Goal: Task Accomplishment & Management: Manage account settings

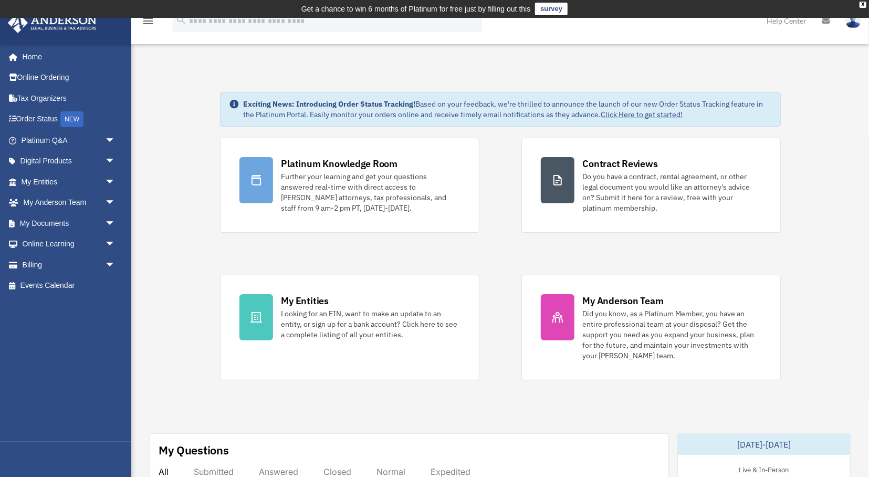
click at [856, 22] on img at bounding box center [853, 20] width 16 height 15
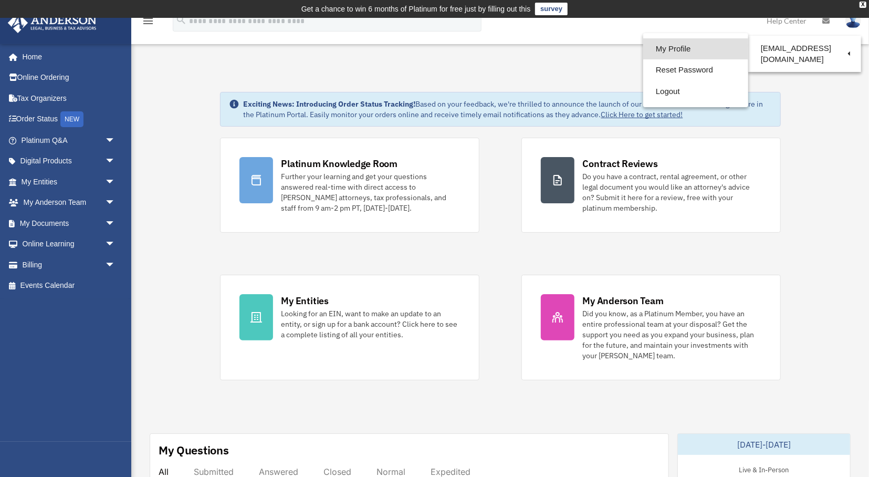
click at [671, 46] on link "My Profile" at bounding box center [695, 49] width 105 height 22
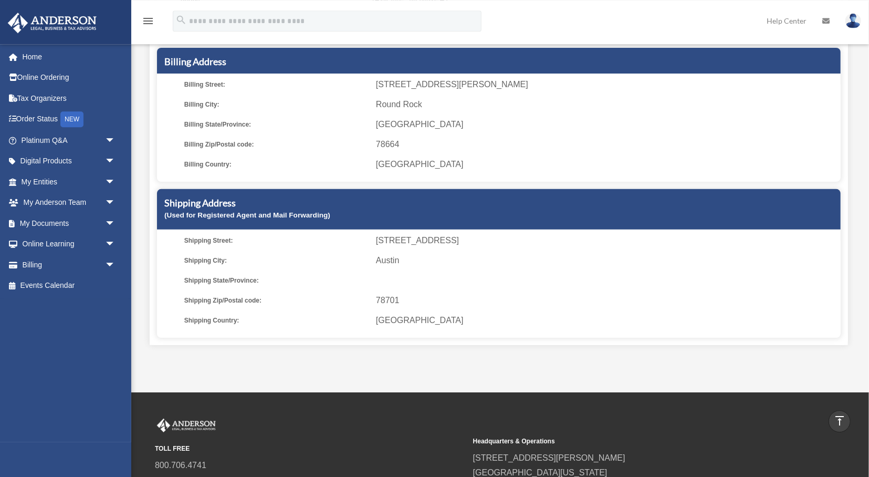
scroll to position [140, 0]
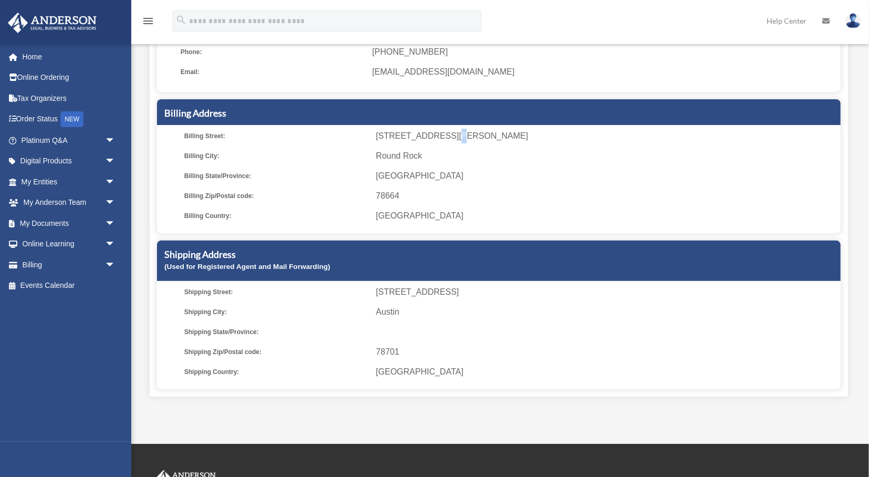
click at [448, 136] on span "2700 Louis Henna Blvd, Ste. 100, Unit C14" at bounding box center [606, 136] width 461 height 15
click at [419, 134] on span "2700 Louis Henna Blvd, Ste. 100, Unit C14" at bounding box center [606, 136] width 461 height 15
drag, startPoint x: 373, startPoint y: 133, endPoint x: 433, endPoint y: 136, distance: 59.4
click at [433, 136] on li "Billing Street: 2700 Louis Henna Blvd, Ste. 100, Unit C14" at bounding box center [510, 136] width 653 height 15
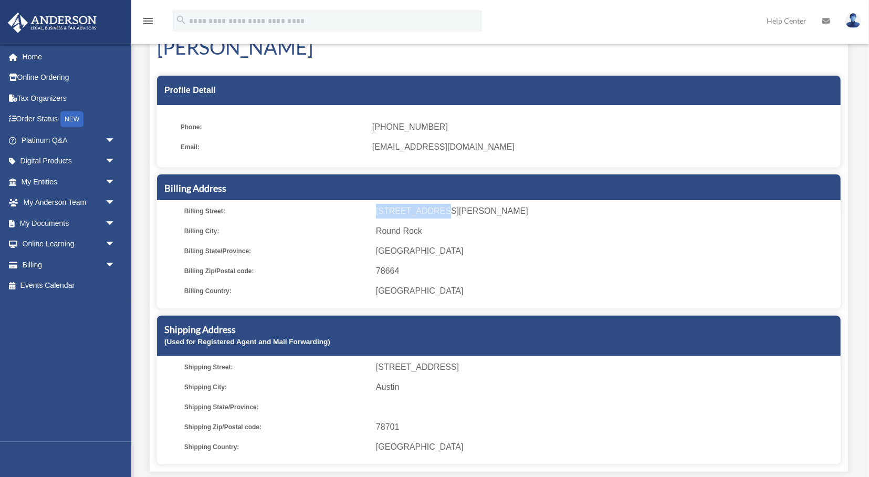
scroll to position [0, 0]
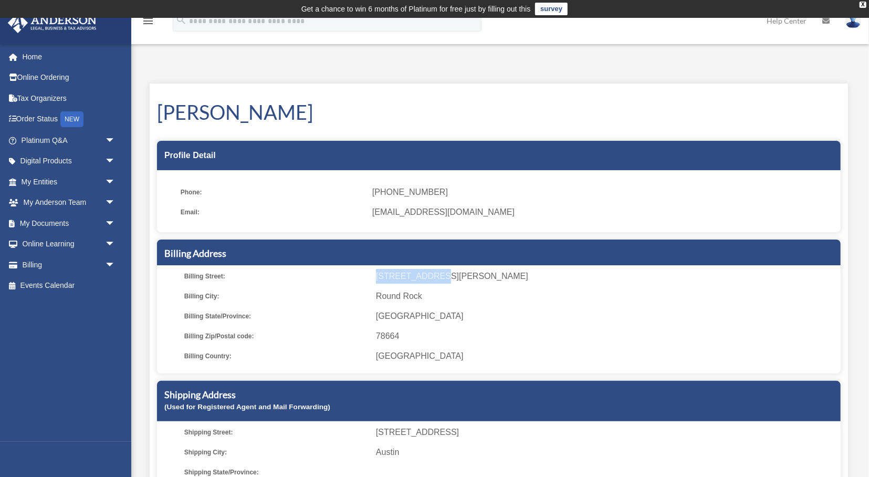
click at [854, 24] on img at bounding box center [853, 20] width 16 height 15
click at [821, 21] on link at bounding box center [825, 20] width 23 height 41
click at [800, 21] on link "Help Center" at bounding box center [787, 20] width 56 height 41
click at [852, 22] on img at bounding box center [853, 20] width 16 height 15
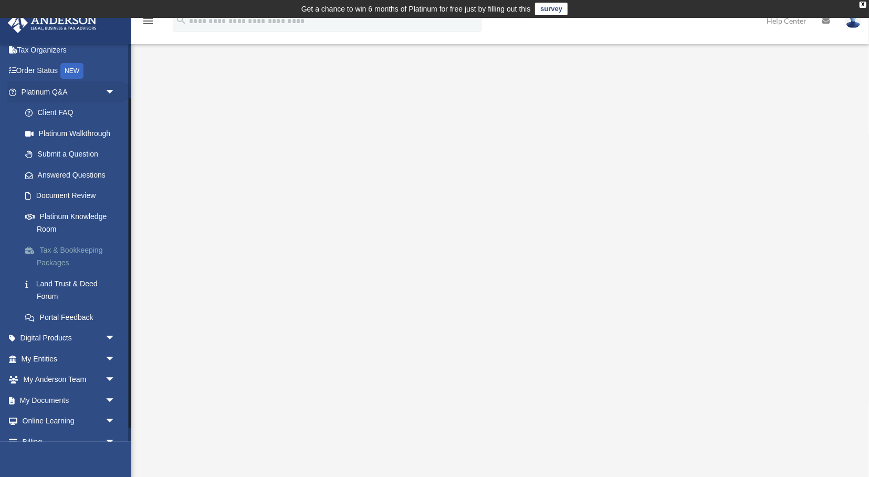
scroll to position [82, 0]
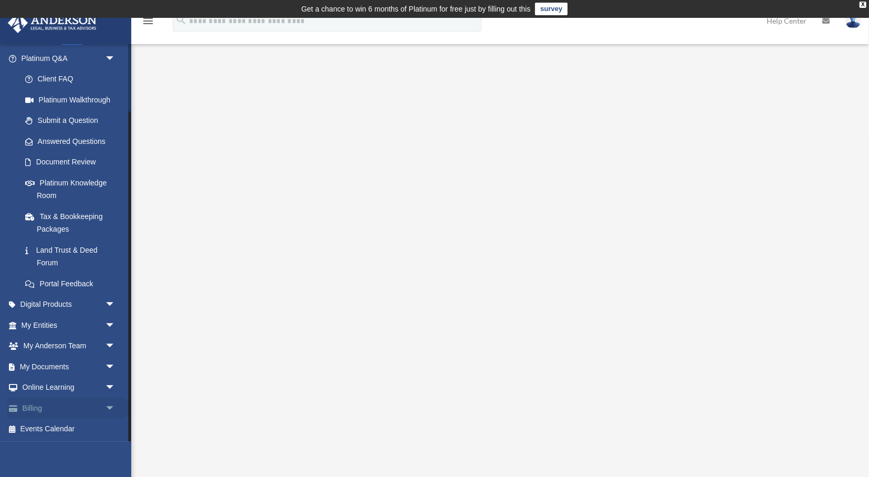
click at [31, 407] on link "Billing arrow_drop_down" at bounding box center [69, 407] width 124 height 21
click at [25, 409] on link "Billing arrow_drop_down" at bounding box center [69, 407] width 124 height 21
click at [24, 409] on link "Billing arrow_drop_down" at bounding box center [69, 407] width 124 height 21
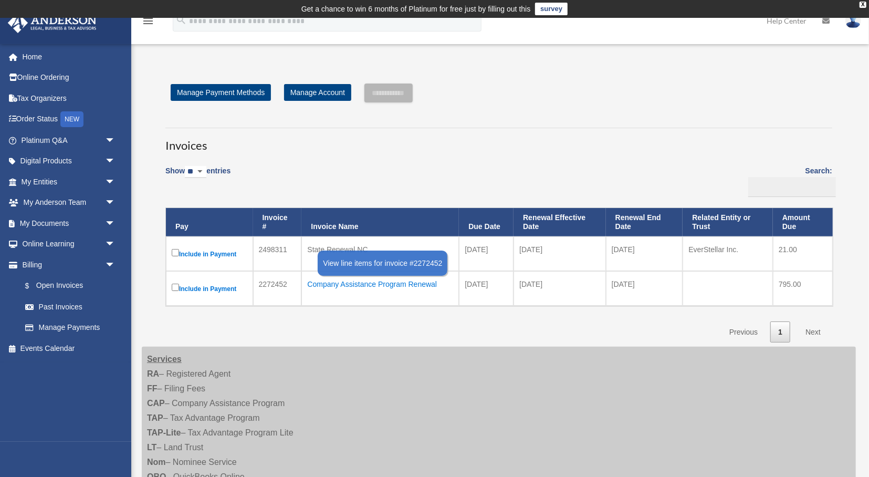
click at [364, 280] on div "Company Assistance Program Renewal" at bounding box center [380, 284] width 146 height 15
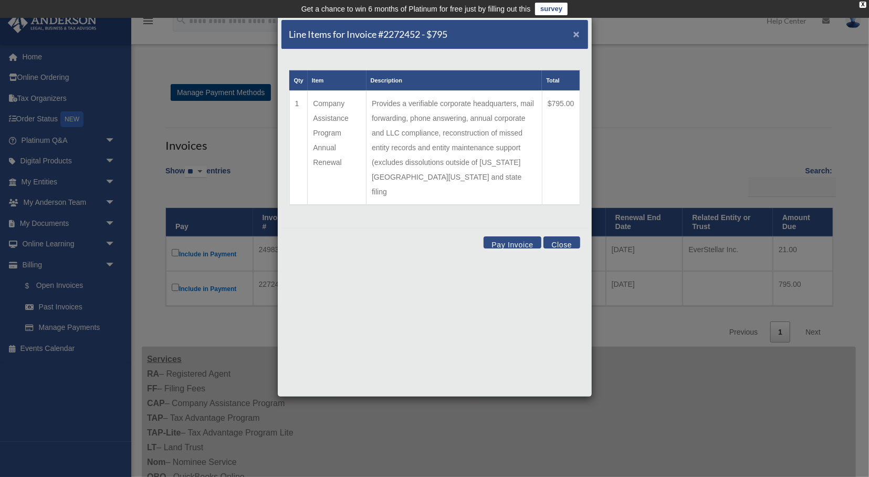
click at [578, 35] on span "×" at bounding box center [576, 34] width 7 height 12
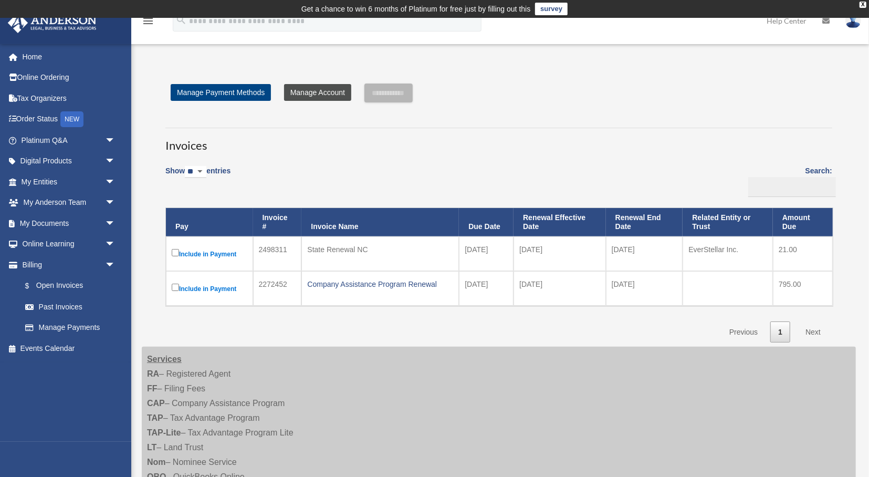
click at [322, 91] on link "Manage Account" at bounding box center [317, 92] width 67 height 17
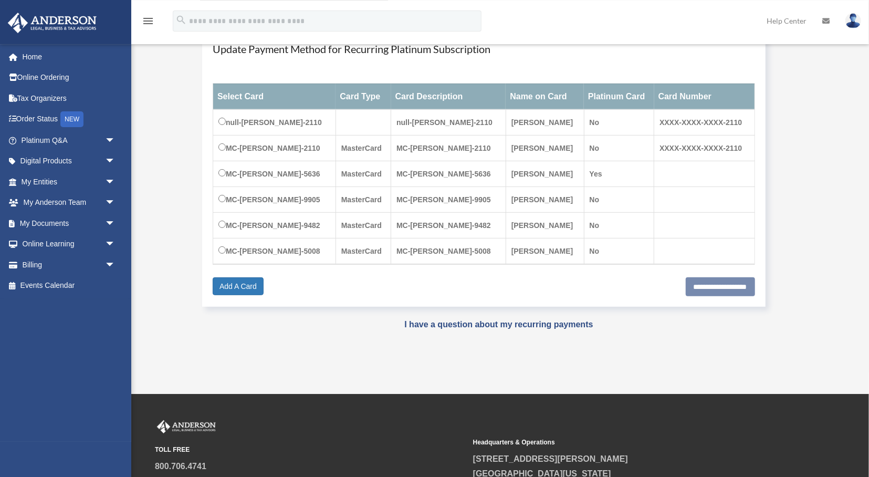
scroll to position [164, 0]
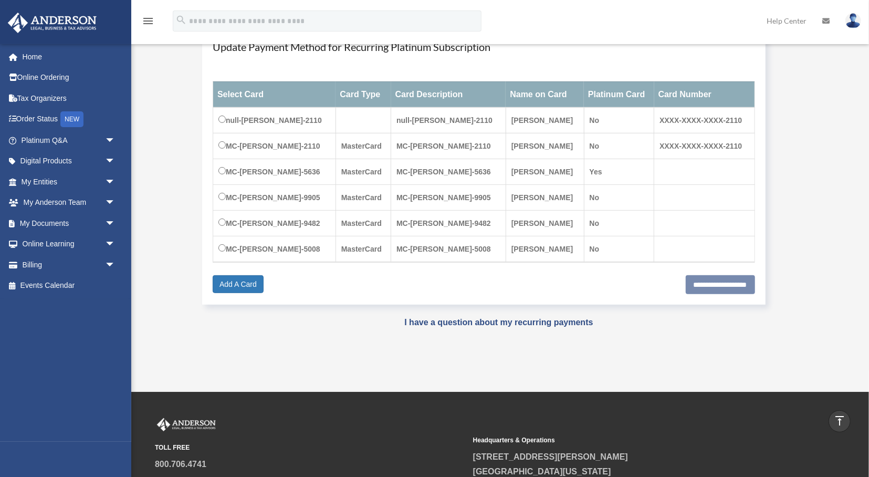
click at [218, 116] on td "null-[PERSON_NAME]-2110" at bounding box center [274, 120] width 123 height 26
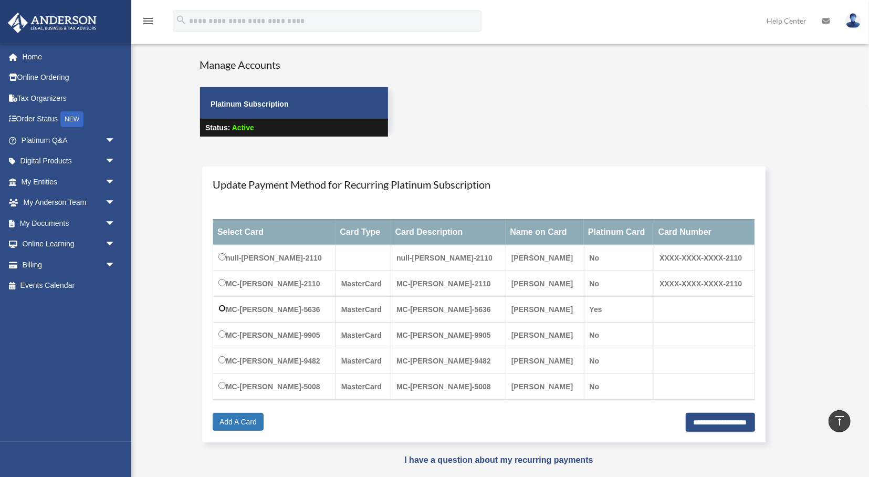
scroll to position [0, 0]
